Goal: Navigation & Orientation: Go to known website

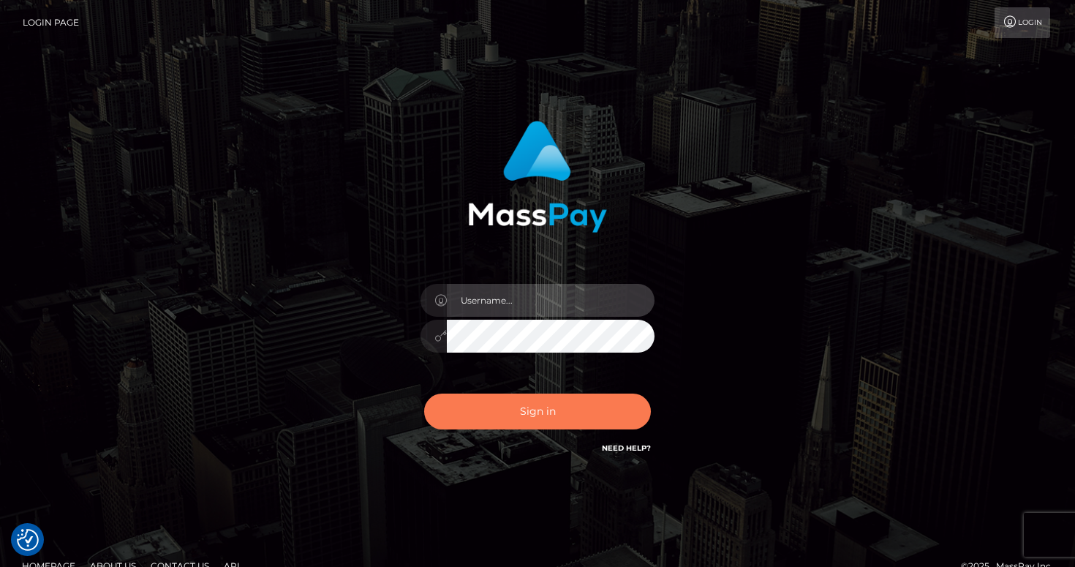
type input "aluapatrik"
click at [521, 403] on button "Sign in" at bounding box center [537, 412] width 227 height 36
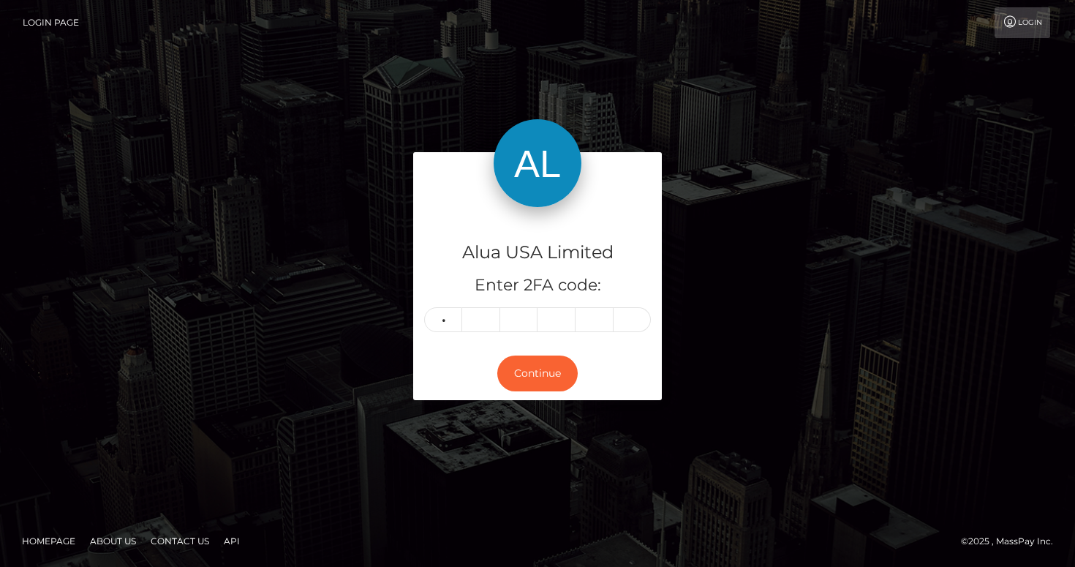
type input "3"
type input "5"
type input "8"
type input "7"
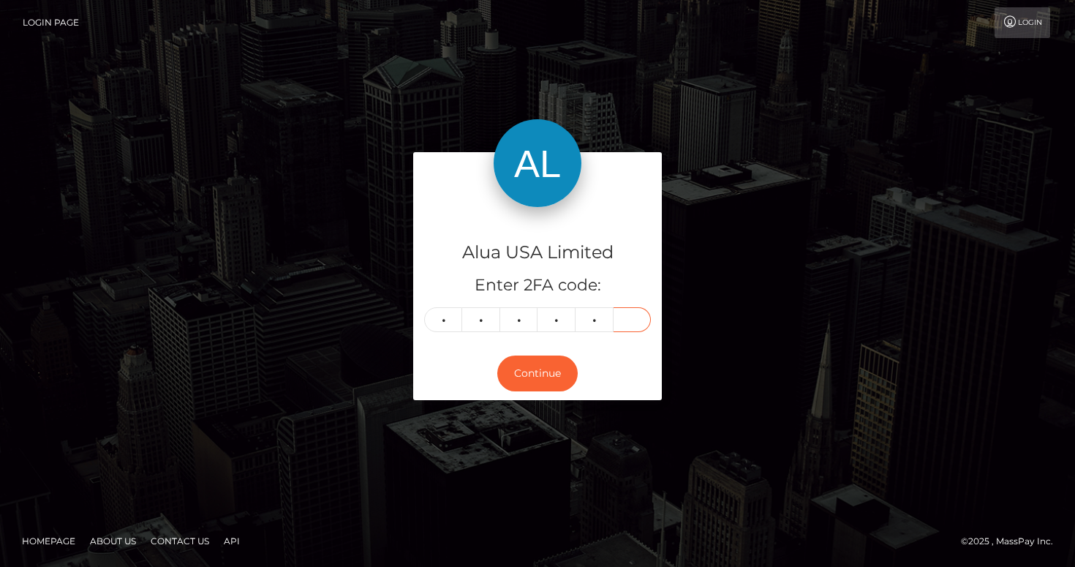
type input "2"
